Goal: Transaction & Acquisition: Purchase product/service

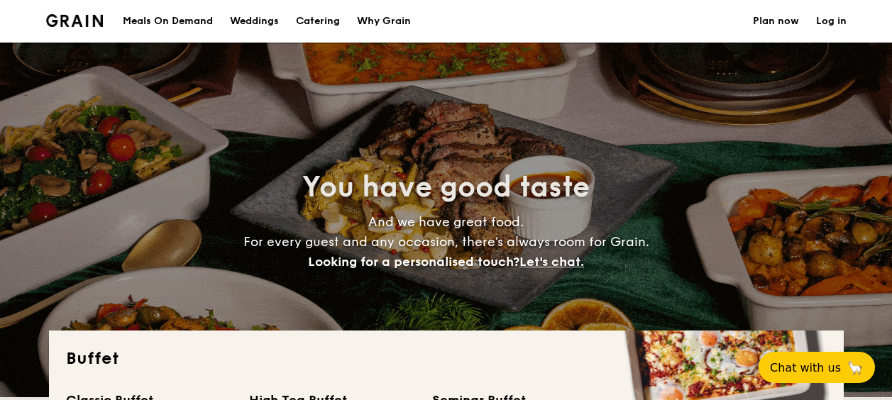
select select
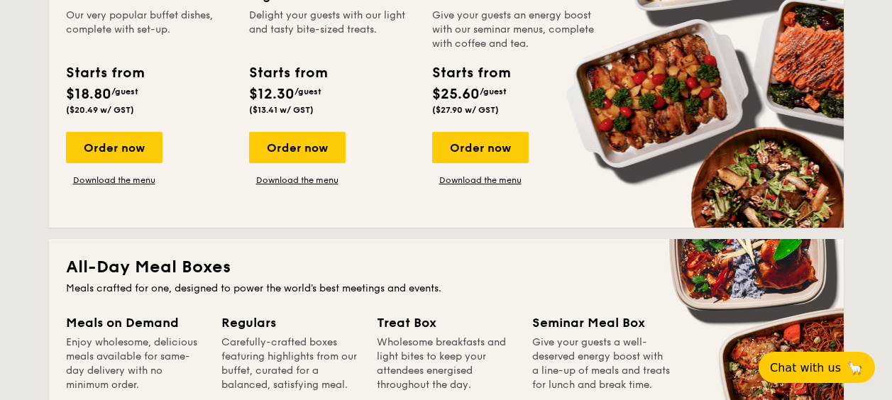
scroll to position [426, 0]
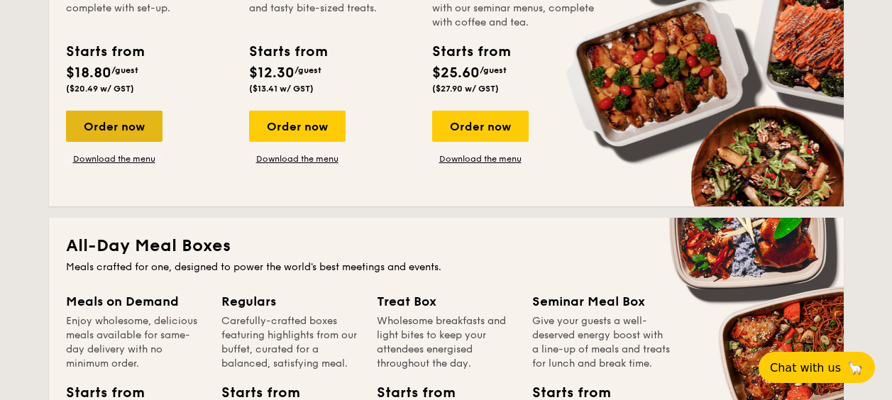
click at [112, 138] on div "Order now" at bounding box center [114, 126] width 96 height 31
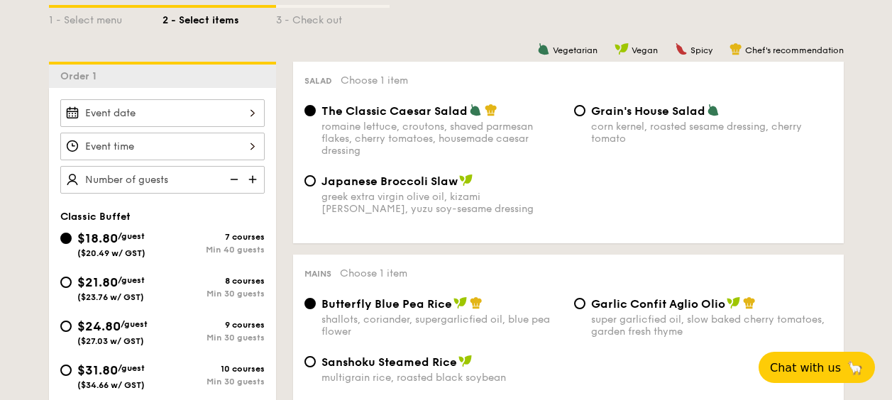
scroll to position [406, 0]
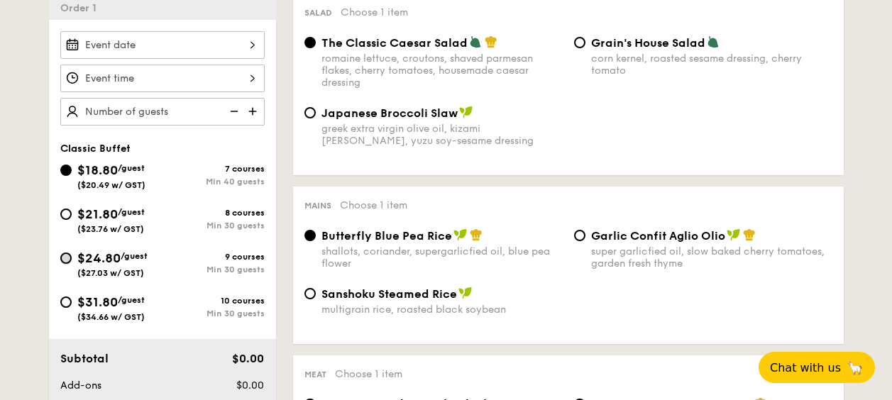
click at [62, 256] on input "$24.80 /guest ($27.03 w/ GST) 9 courses Min 30 guests" at bounding box center [65, 258] width 11 height 11
radio input "true"
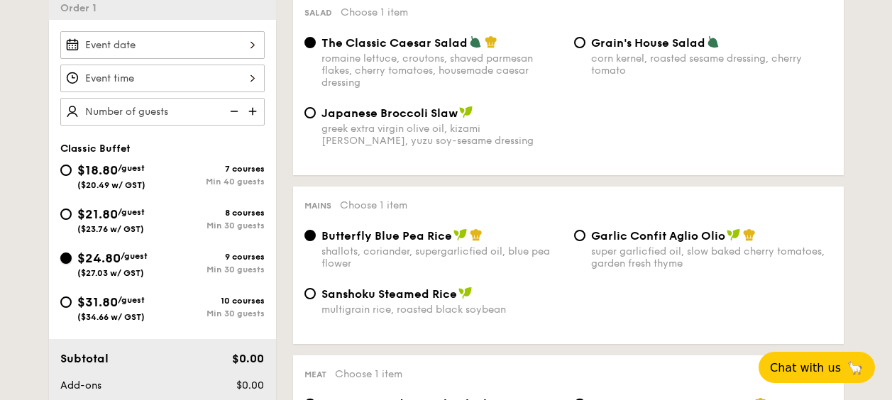
radio input "true"
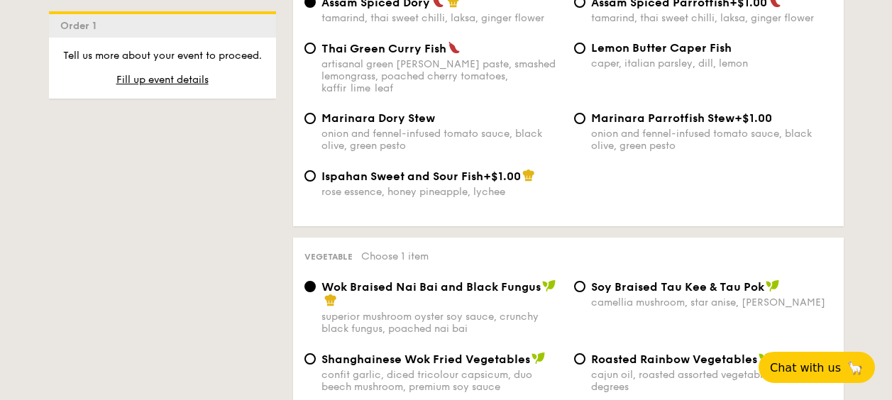
scroll to position [1675, 0]
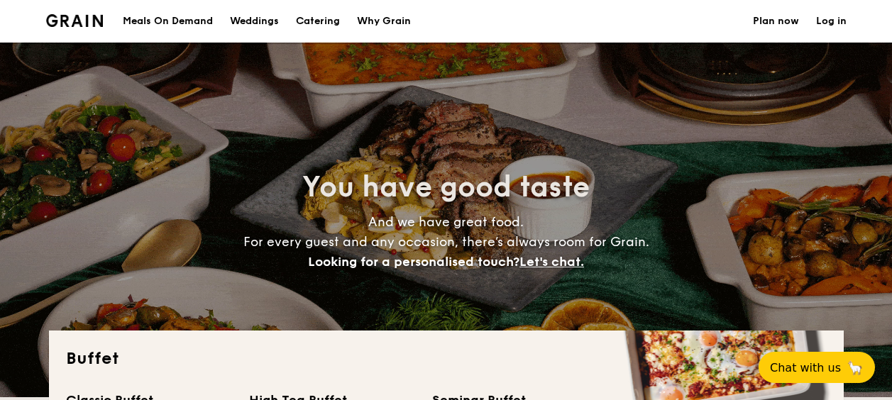
select select
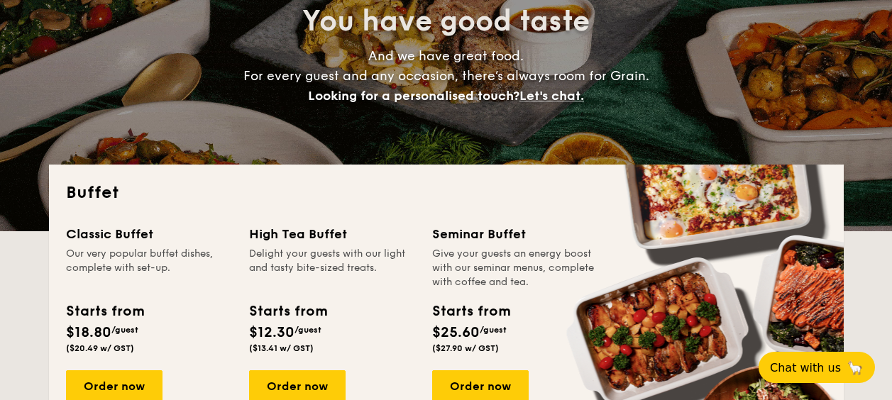
scroll to position [284, 0]
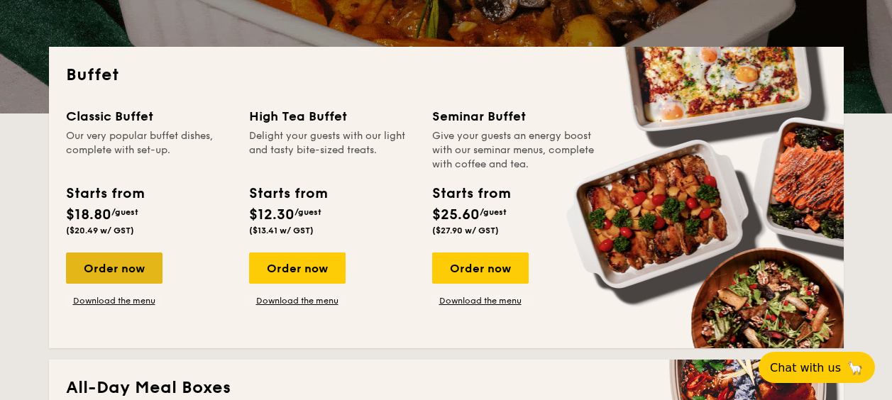
click at [120, 264] on div "Order now" at bounding box center [114, 268] width 96 height 31
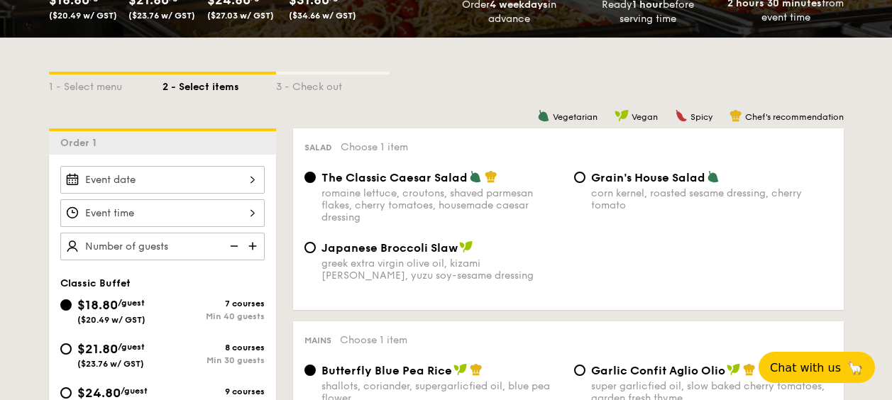
scroll to position [406, 0]
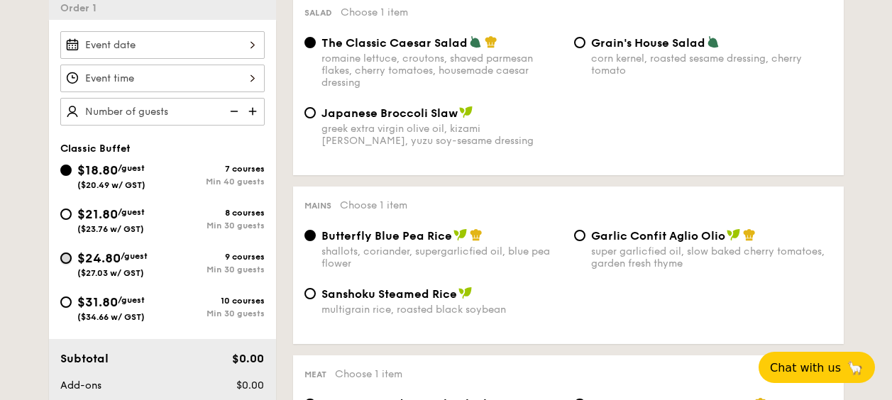
click at [65, 258] on input "$24.80 /guest ($27.03 w/ GST) 9 courses Min 30 guests" at bounding box center [65, 258] width 11 height 11
radio input "true"
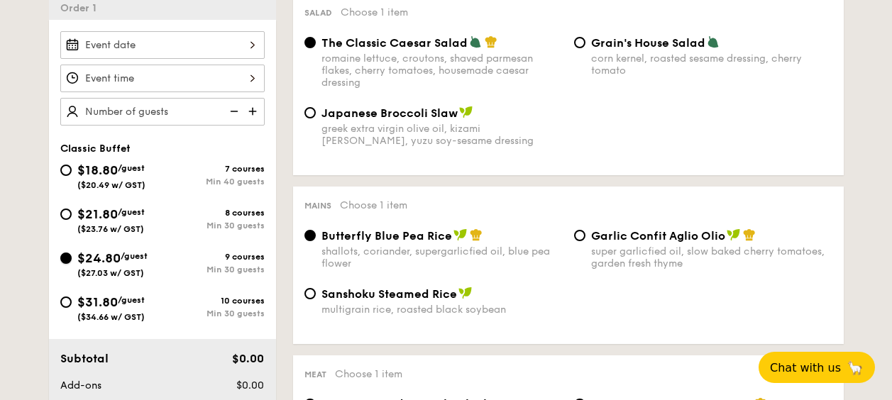
radio input "true"
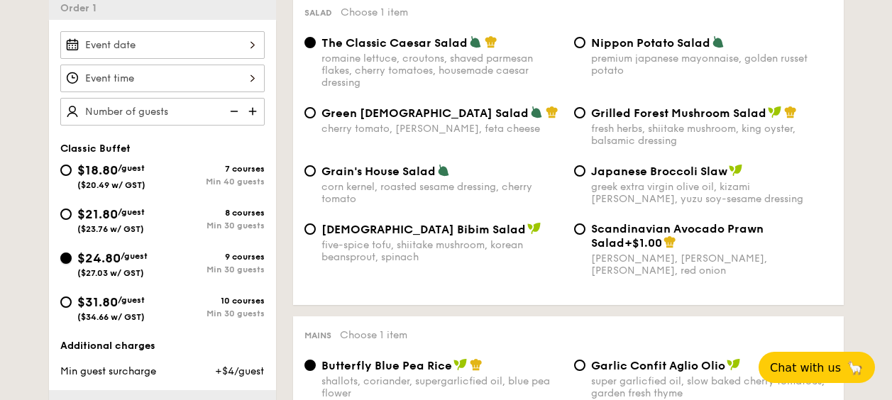
click at [70, 259] on input "$24.80 /guest ($27.03 w/ GST) 9 courses Min 30 guests" at bounding box center [65, 258] width 11 height 11
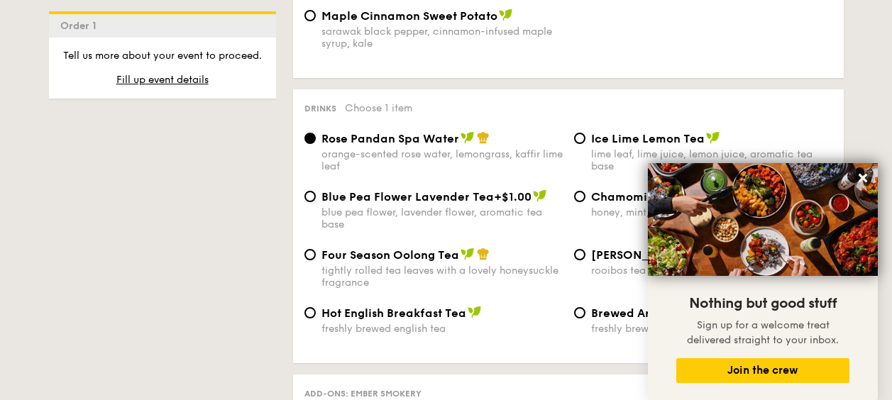
scroll to position [3015, 0]
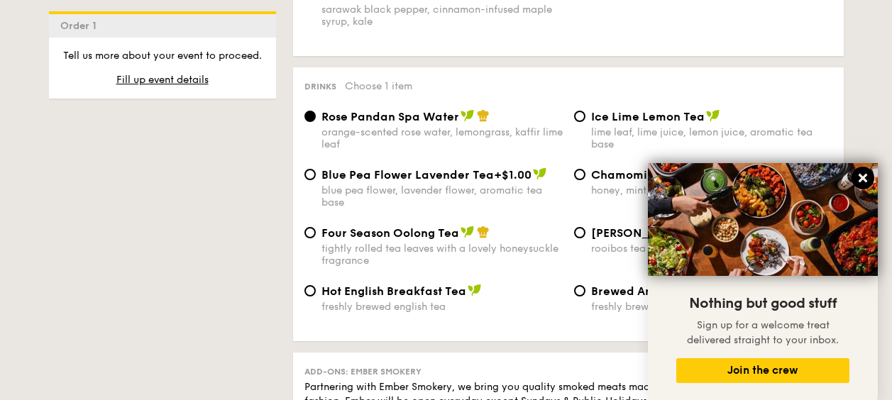
click at [858, 172] on icon at bounding box center [862, 178] width 13 height 13
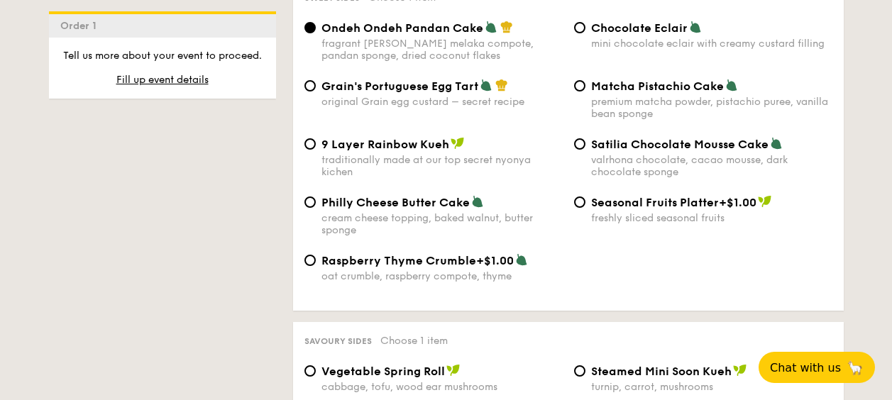
scroll to position [2161, 0]
